Goal: Task Accomplishment & Management: Use online tool/utility

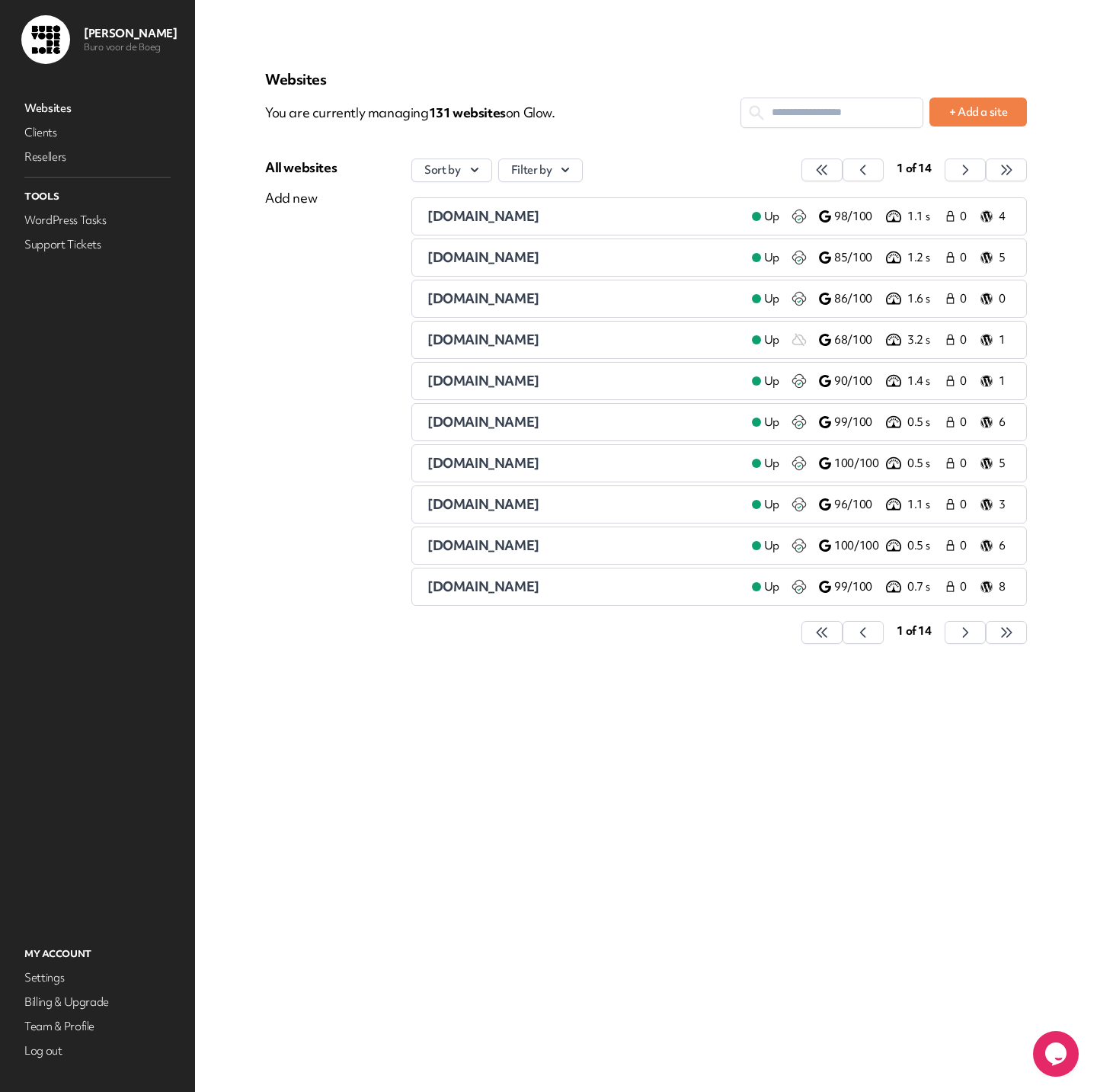
click at [851, 96] on div "Websites You are currently managing 131 website s on Glow. + Add a site All web…" at bounding box center [646, 365] width 762 height 590
click at [844, 98] on input "text" at bounding box center [832, 112] width 182 height 28
type input "*"
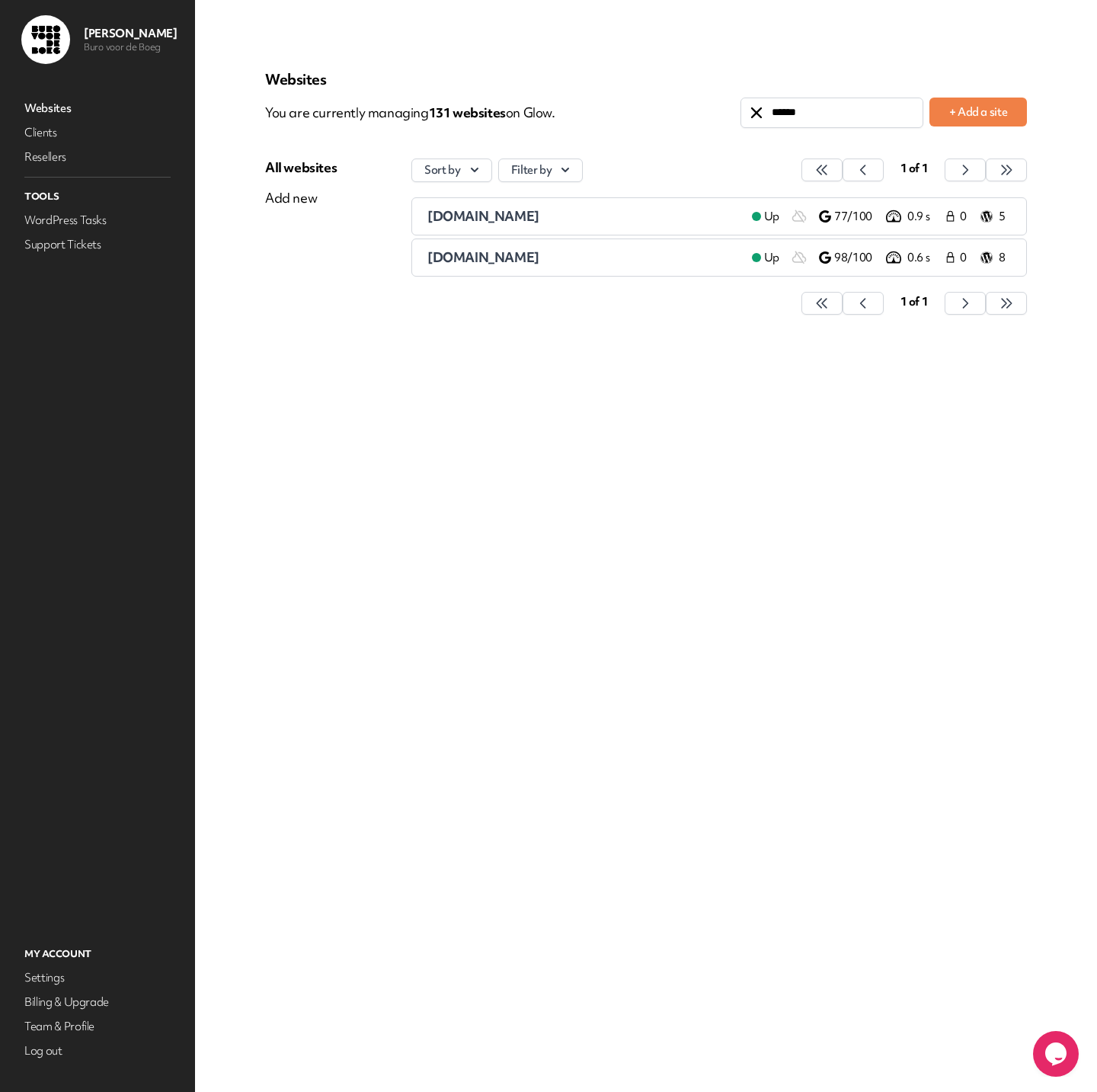
type input "******"
click at [487, 259] on span "[DOMAIN_NAME]" at bounding box center [483, 256] width 112 height 17
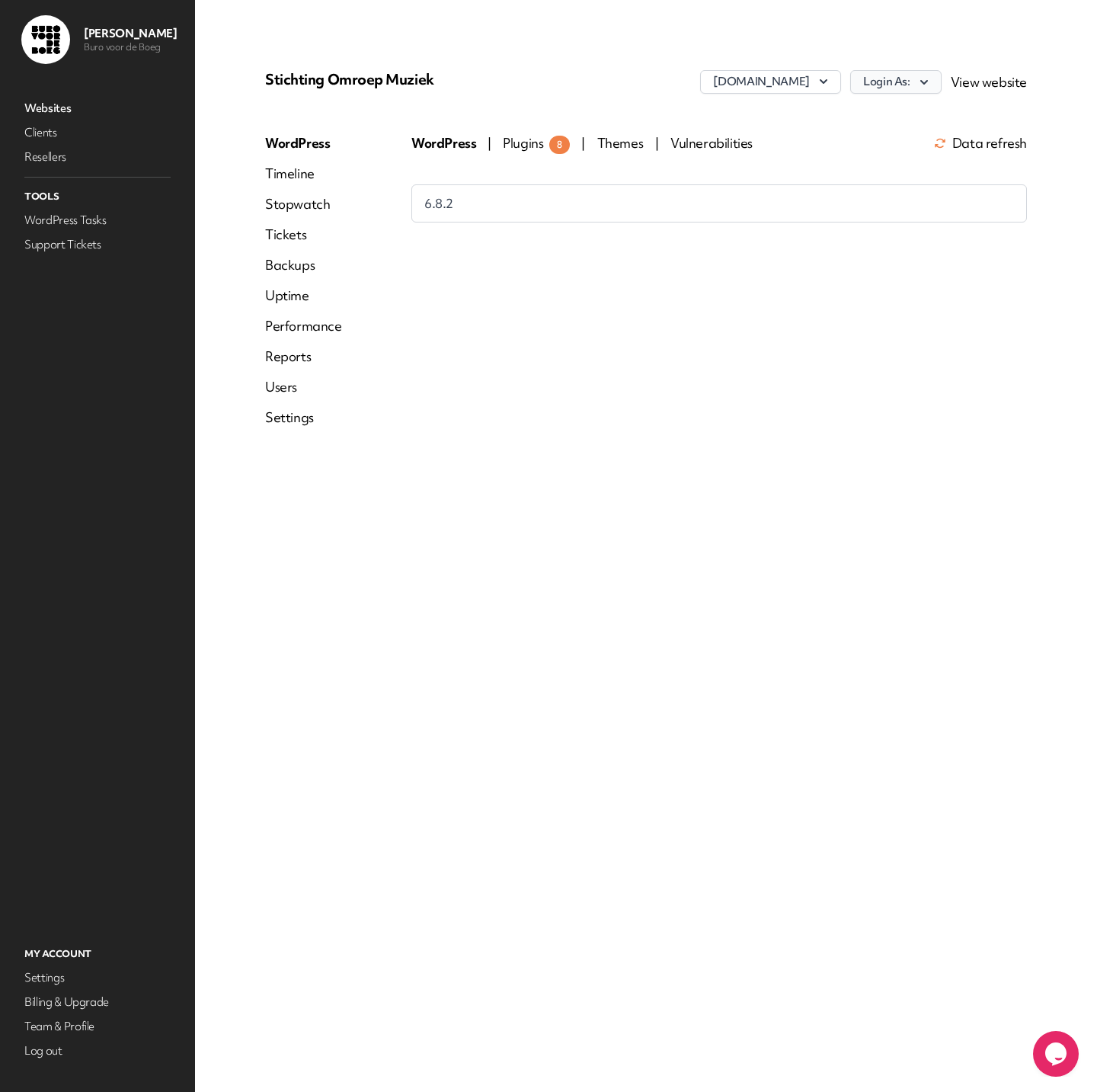
click at [922, 82] on icon "button" at bounding box center [923, 82] width 15 height 15
click at [870, 116] on link "[PERSON_NAME]" at bounding box center [856, 114] width 169 height 28
drag, startPoint x: 556, startPoint y: 91, endPoint x: 542, endPoint y: 92, distance: 14.0
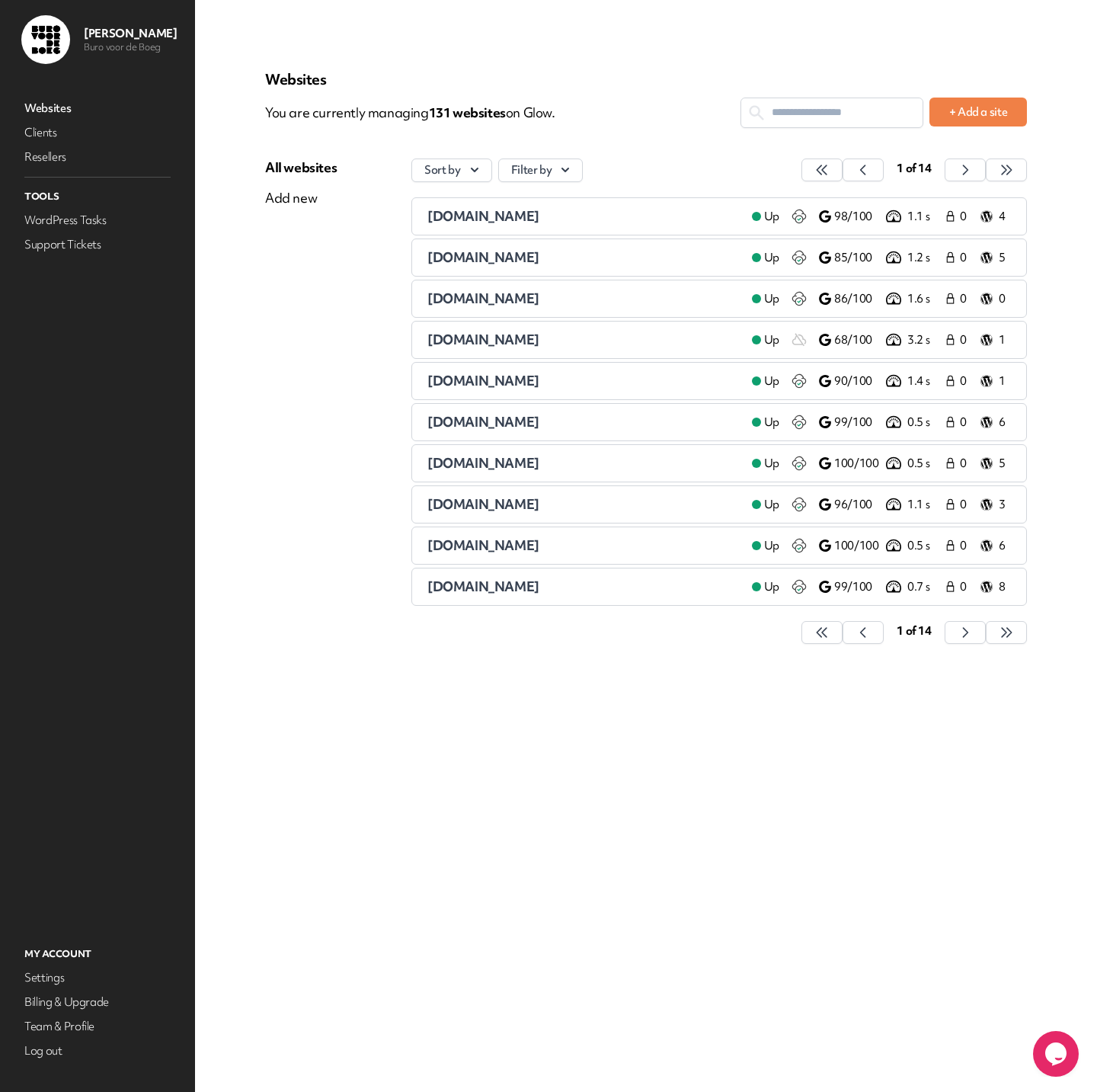
click at [789, 98] on div at bounding box center [831, 112] width 183 height 31
click at [783, 113] on input "text" at bounding box center [832, 112] width 182 height 28
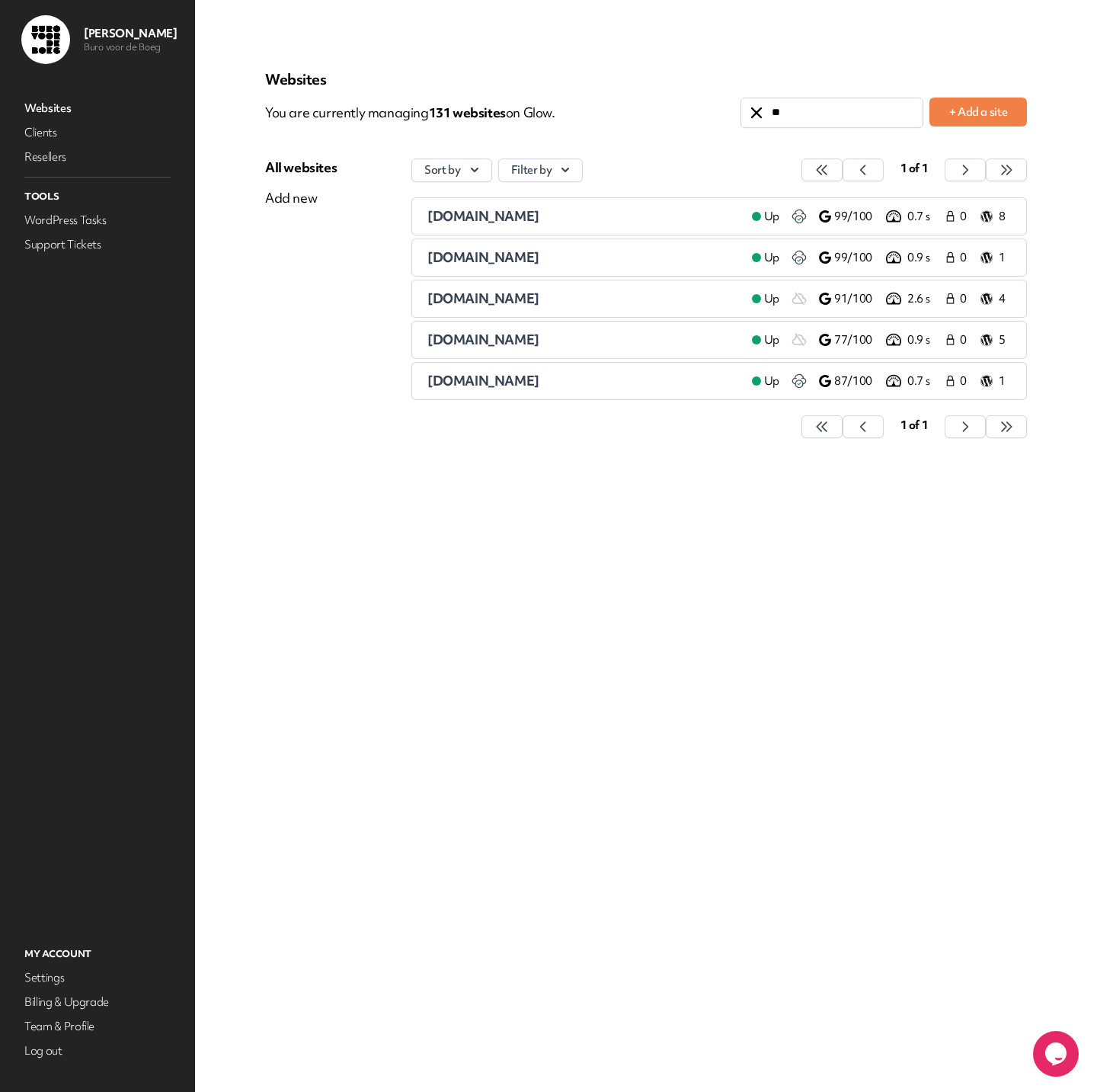
type input "**"
click at [498, 342] on span "[DOMAIN_NAME]" at bounding box center [483, 339] width 112 height 17
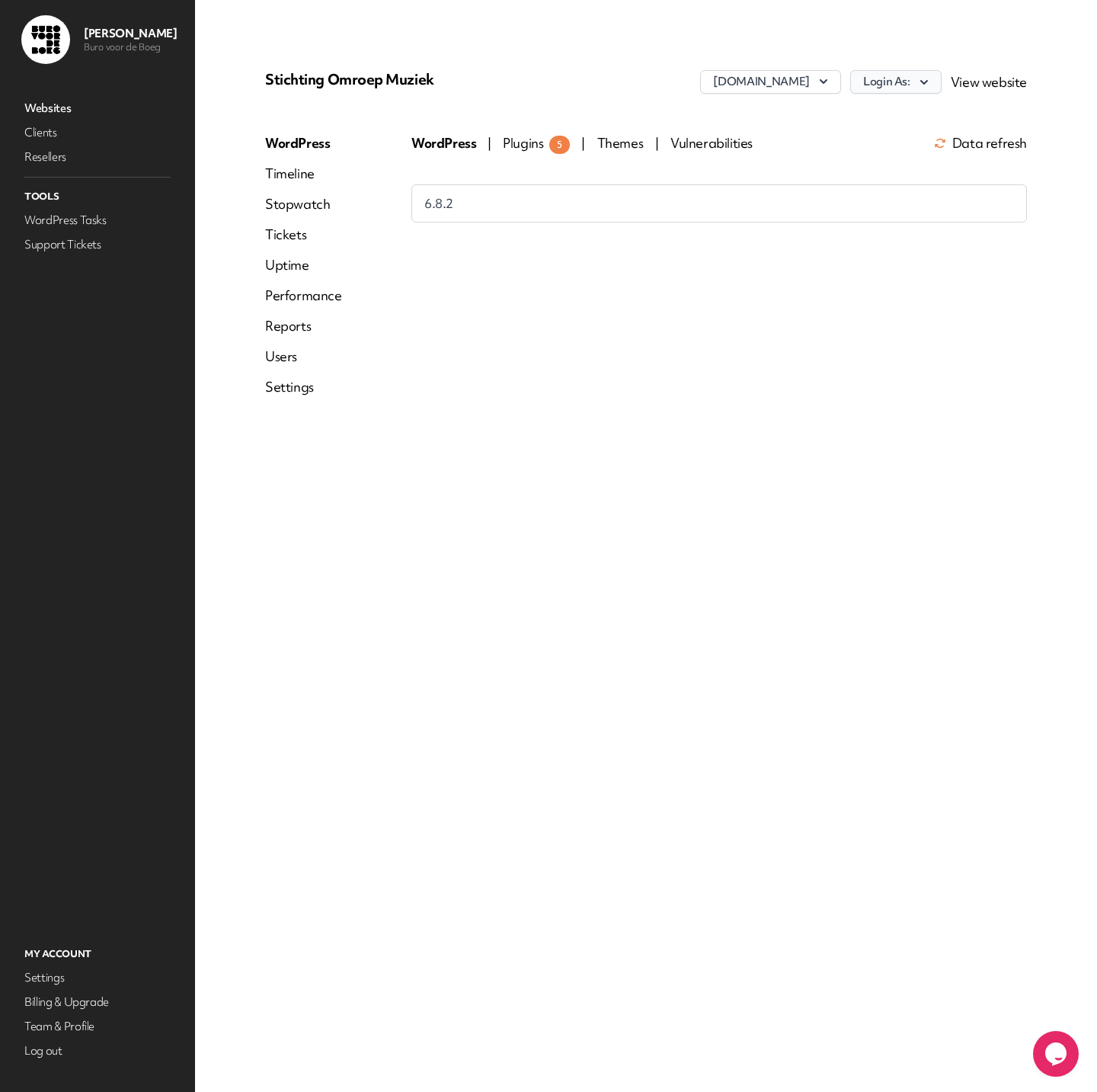
click at [912, 81] on button "Login As:" at bounding box center [896, 82] width 92 height 23
click at [859, 139] on link "[PERSON_NAME]" at bounding box center [856, 143] width 169 height 28
